Goal: Task Accomplishment & Management: Manage account settings

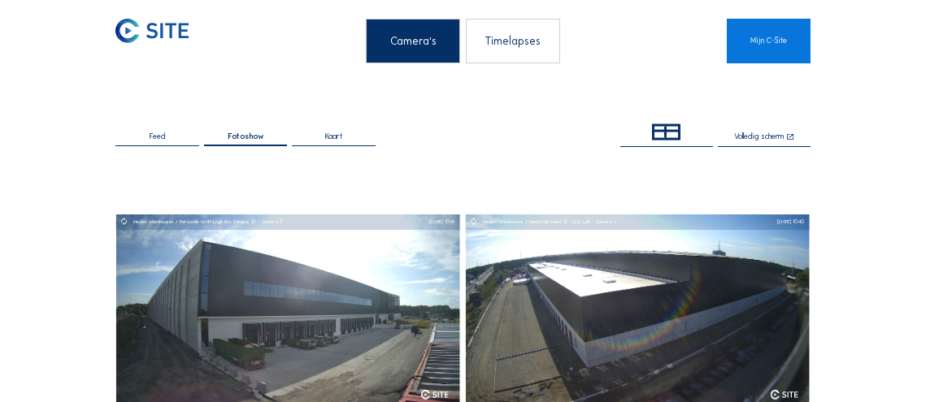
drag, startPoint x: 749, startPoint y: 137, endPoint x: 753, endPoint y: 226, distance: 89.5
click at [748, 137] on div "Volledig scherm" at bounding box center [759, 137] width 50 height 9
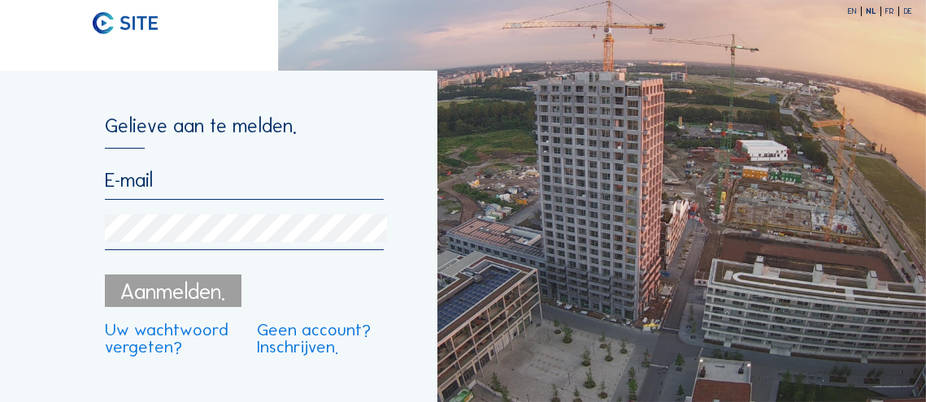
type input "[EMAIL_ADDRESS][DOMAIN_NAME]"
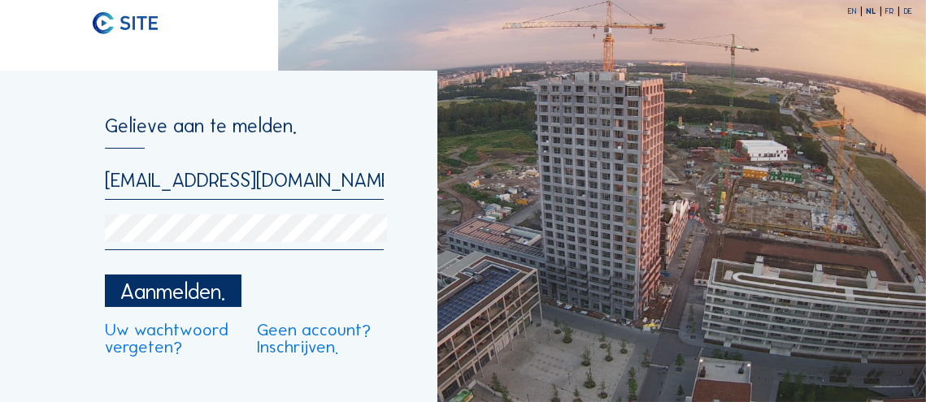
click at [124, 290] on div "Aanmelden." at bounding box center [173, 291] width 137 height 33
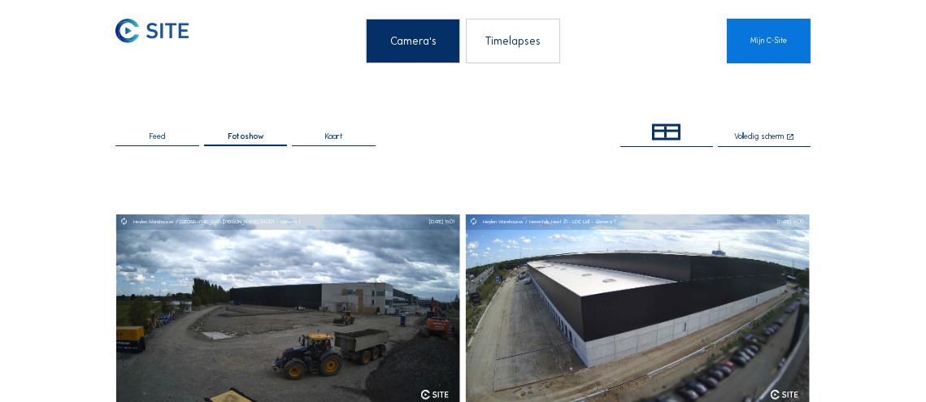
click at [745, 138] on div "Volledig scherm" at bounding box center [759, 137] width 50 height 9
